Goal: Information Seeking & Learning: Learn about a topic

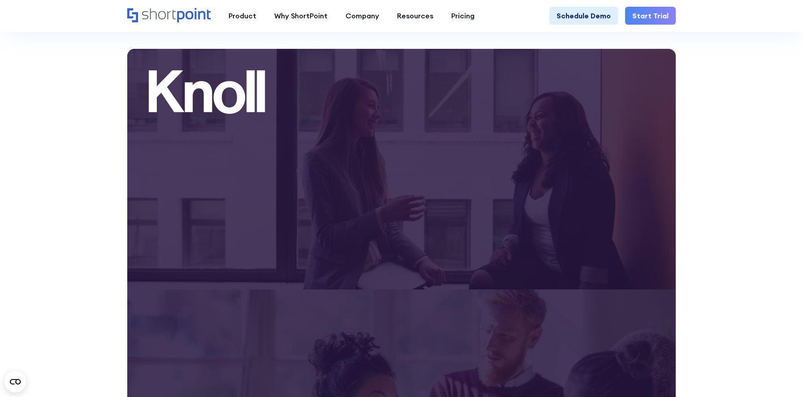
scroll to position [2096, 0]
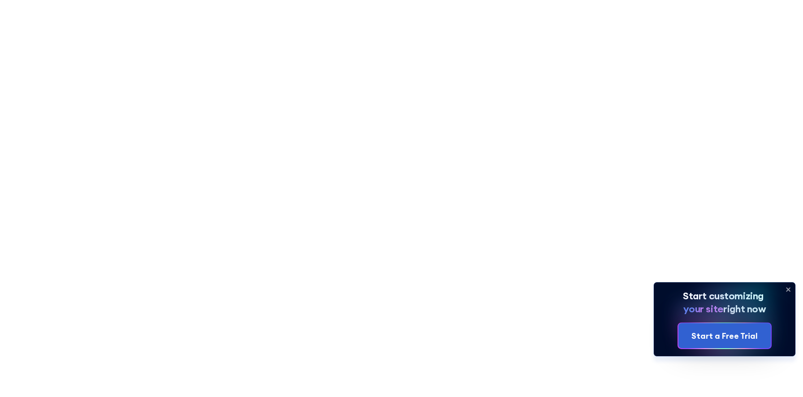
click at [788, 288] on icon at bounding box center [788, 289] width 14 height 14
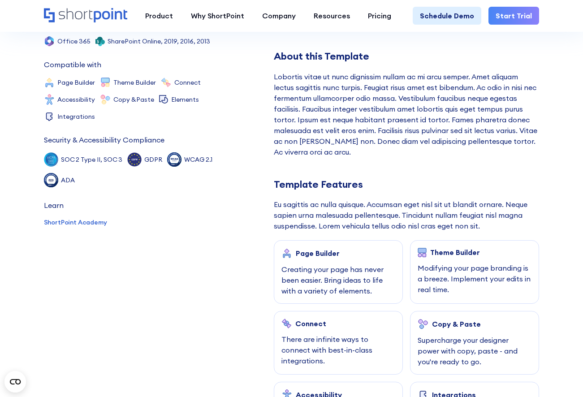
scroll to position [246, 0]
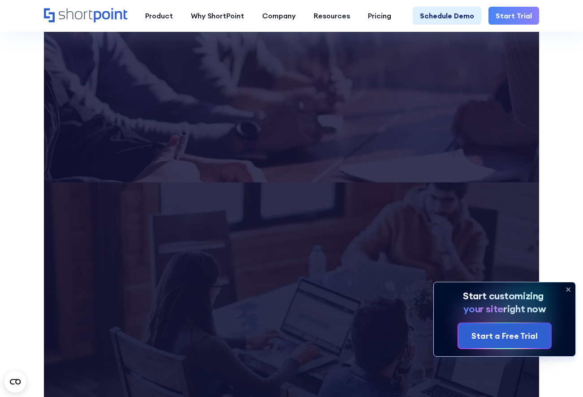
scroll to position [3213, 0]
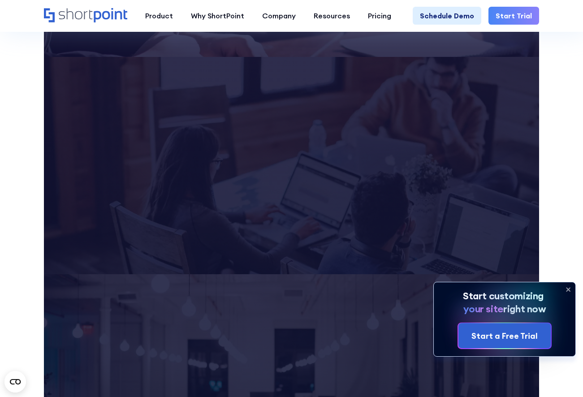
click at [568, 294] on icon at bounding box center [568, 289] width 14 height 14
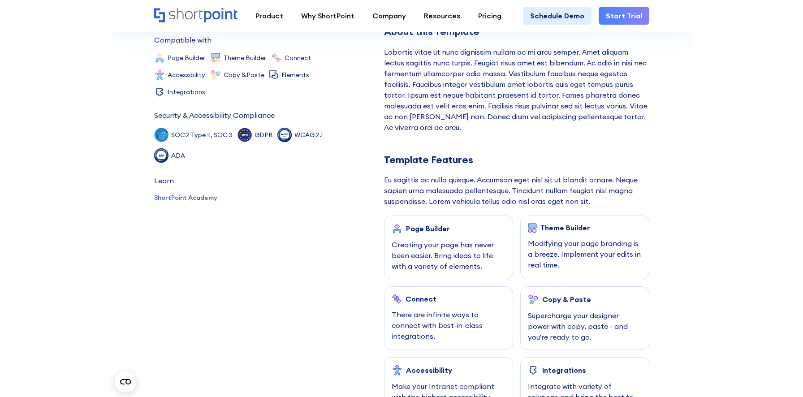
scroll to position [0, 0]
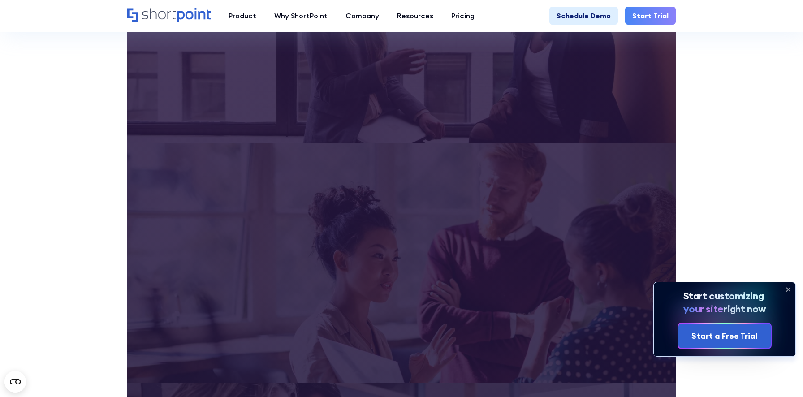
scroll to position [2245, 0]
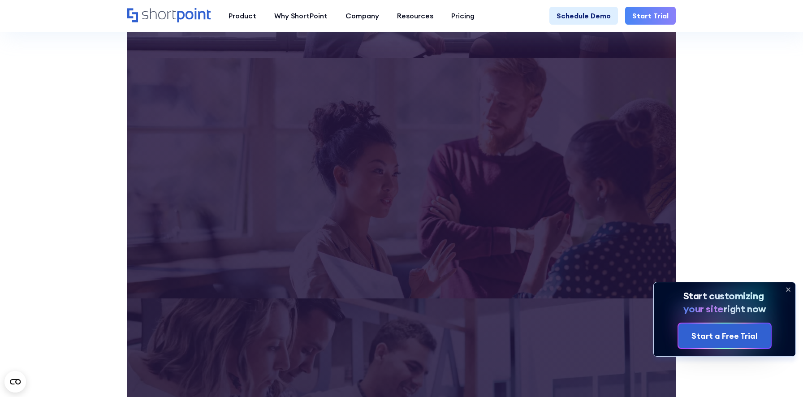
click at [790, 292] on icon at bounding box center [788, 289] width 14 height 14
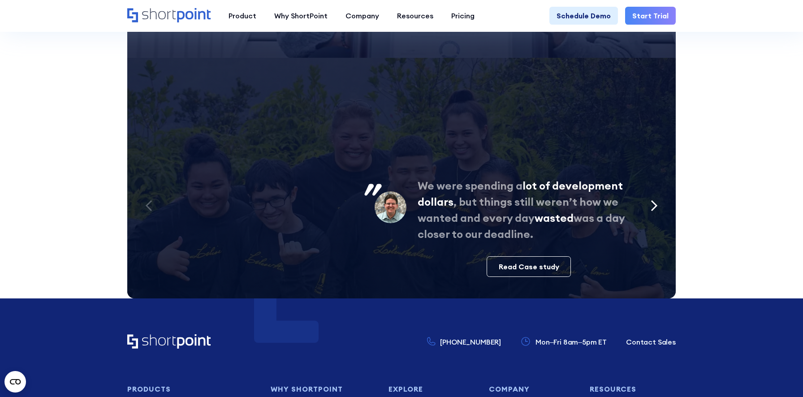
scroll to position [3924, 0]
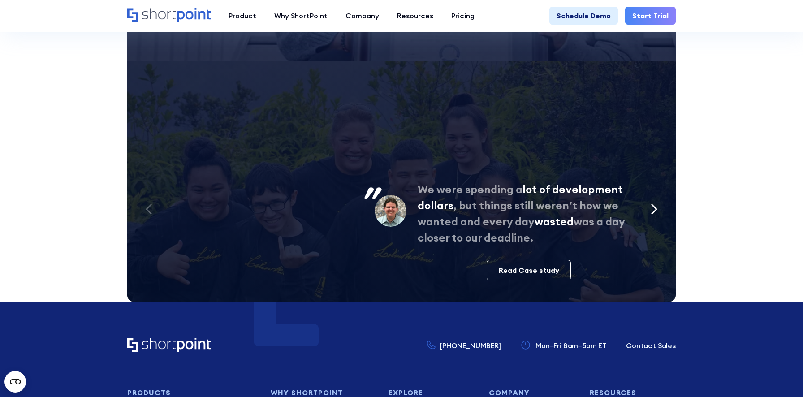
click at [655, 208] on icon "Next slide" at bounding box center [654, 210] width 7 height 12
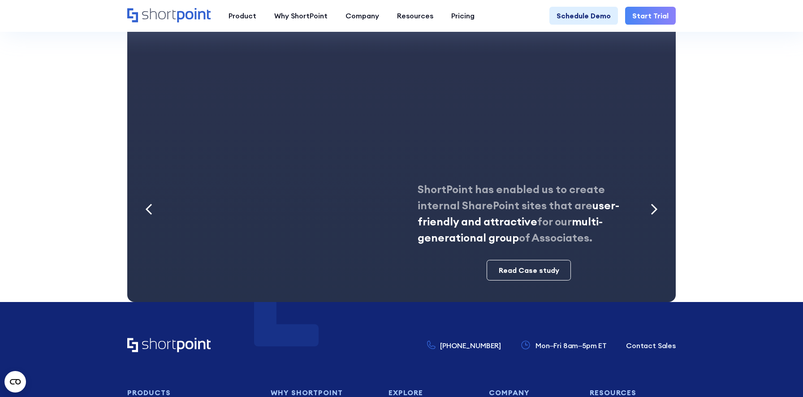
click at [655, 208] on icon "Next slide" at bounding box center [654, 210] width 7 height 12
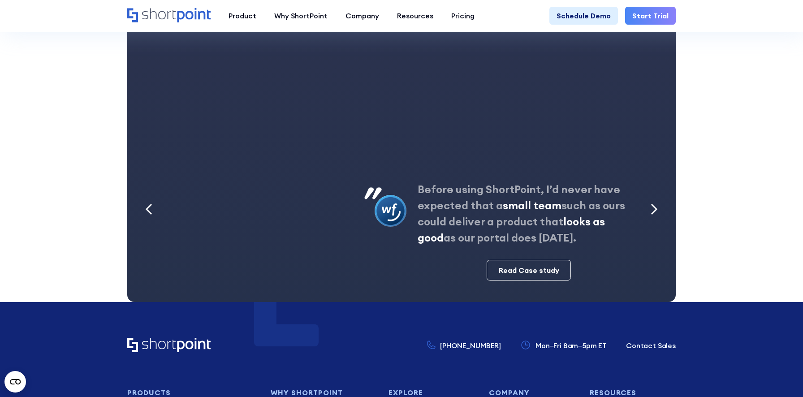
click at [148, 208] on icon "Previous slide" at bounding box center [148, 210] width 7 height 12
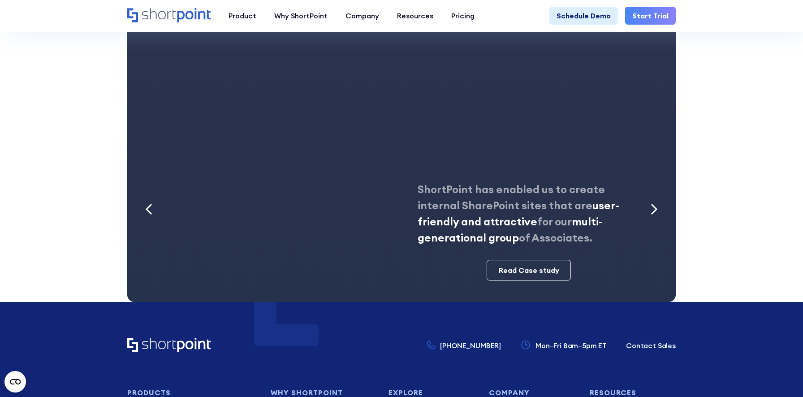
click at [148, 208] on icon "Previous slide" at bounding box center [148, 210] width 7 height 12
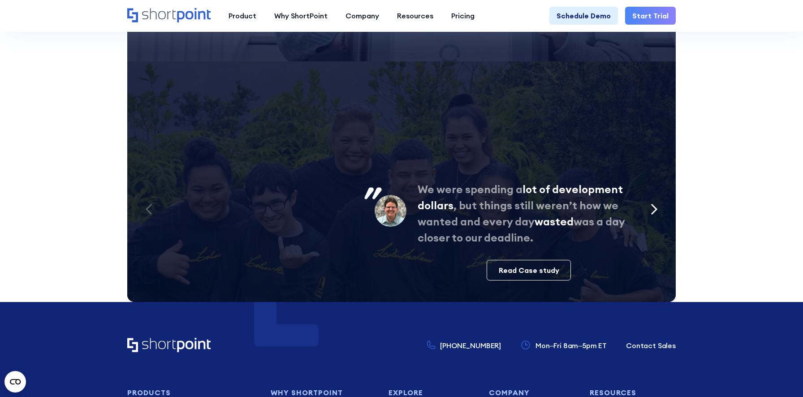
click at [148, 208] on icon "Previous slide" at bounding box center [148, 210] width 7 height 12
click at [653, 207] on icon "Next slide" at bounding box center [654, 210] width 7 height 12
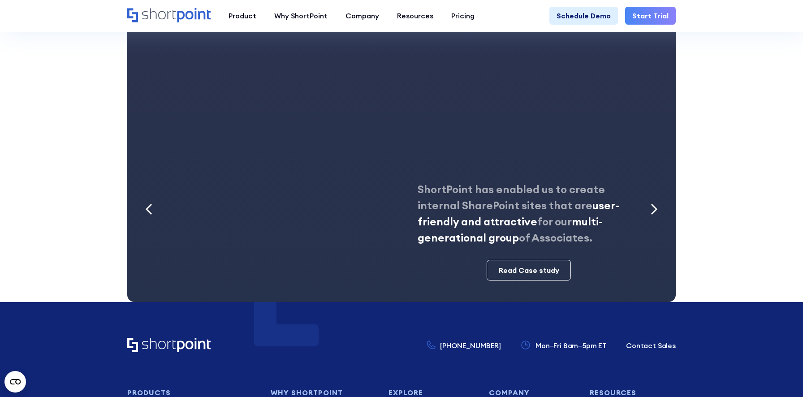
click at [151, 207] on icon "Previous slide" at bounding box center [148, 210] width 7 height 12
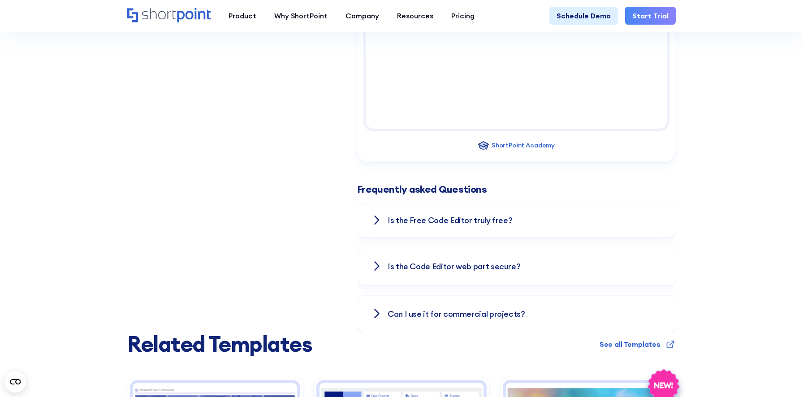
scroll to position [1263, 0]
